Goal: Check status: Check status

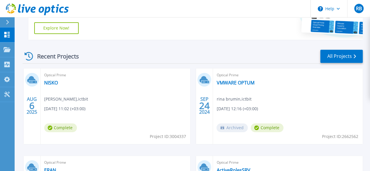
scroll to position [146, 0]
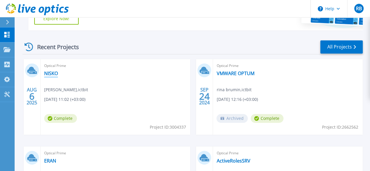
click at [48, 72] on link "NISKO" at bounding box center [51, 74] width 14 height 6
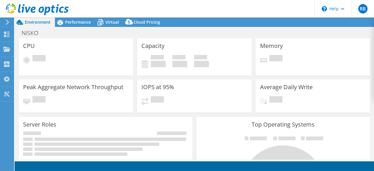
select select "USD"
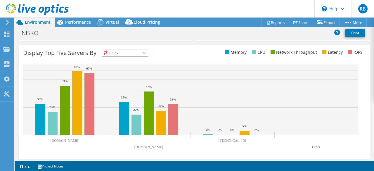
scroll to position [235, 0]
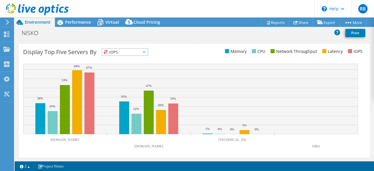
click at [123, 52] on span "IOPS" at bounding box center [125, 52] width 46 height 7
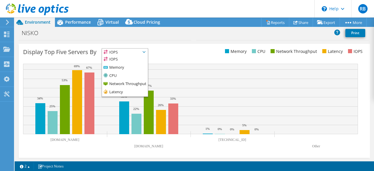
click at [123, 52] on span "IOPS" at bounding box center [125, 52] width 46 height 7
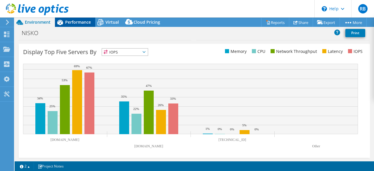
click at [71, 23] on span "Performance" at bounding box center [78, 22] width 26 height 6
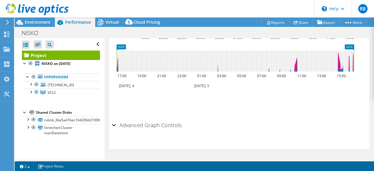
scroll to position [317, 0]
click at [154, 128] on h2 "Advanced Graph Controls" at bounding box center [147, 125] width 70 height 12
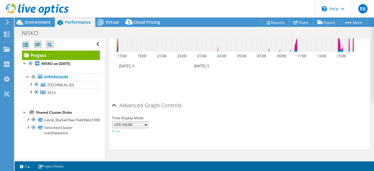
scroll to position [338, 0]
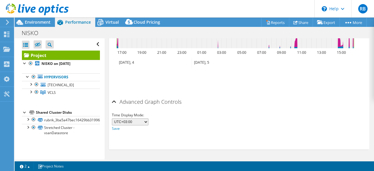
click at [135, 125] on select "UTC-12:00 UTC-11:00 UTC-10:00 UTC-09:30 UTC-09:00 UTC-08:00 UTC-07:00 UTC-06:00…" at bounding box center [130, 121] width 37 height 7
click at [279, 106] on div "Advanced Graph Controls" at bounding box center [239, 102] width 255 height 13
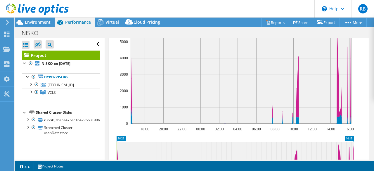
scroll to position [178, 0]
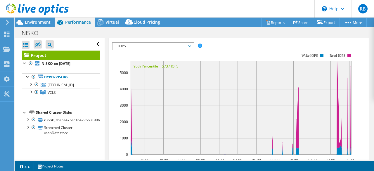
click at [193, 50] on span "IOPS" at bounding box center [153, 46] width 81 height 7
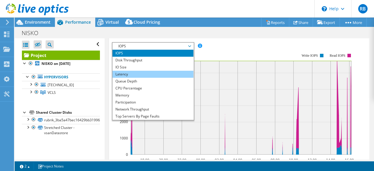
click at [137, 78] on li "Latency" at bounding box center [153, 74] width 81 height 7
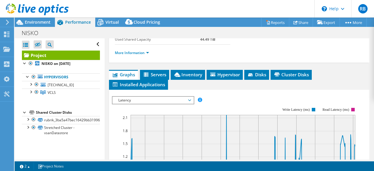
scroll to position [112, 0]
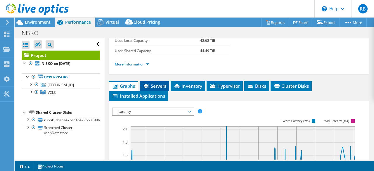
click at [160, 89] on span "Servers" at bounding box center [154, 86] width 23 height 6
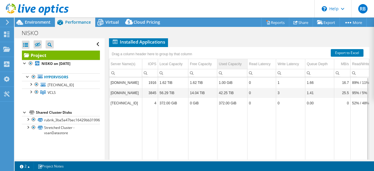
scroll to position [171, 0]
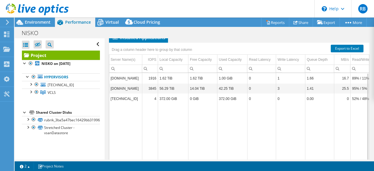
click at [284, 30] on span "Cluster Disks" at bounding box center [291, 28] width 35 height 6
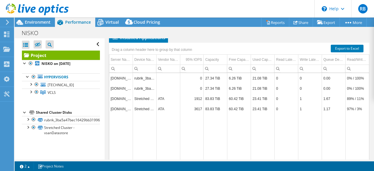
click at [144, 104] on td "Stretched Cluster - vsanDatastore" at bounding box center [145, 99] width 24 height 10
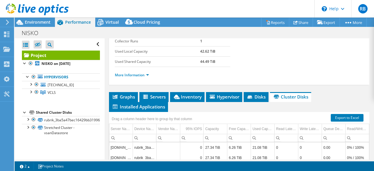
scroll to position [0, 0]
